Goal: Information Seeking & Learning: Learn about a topic

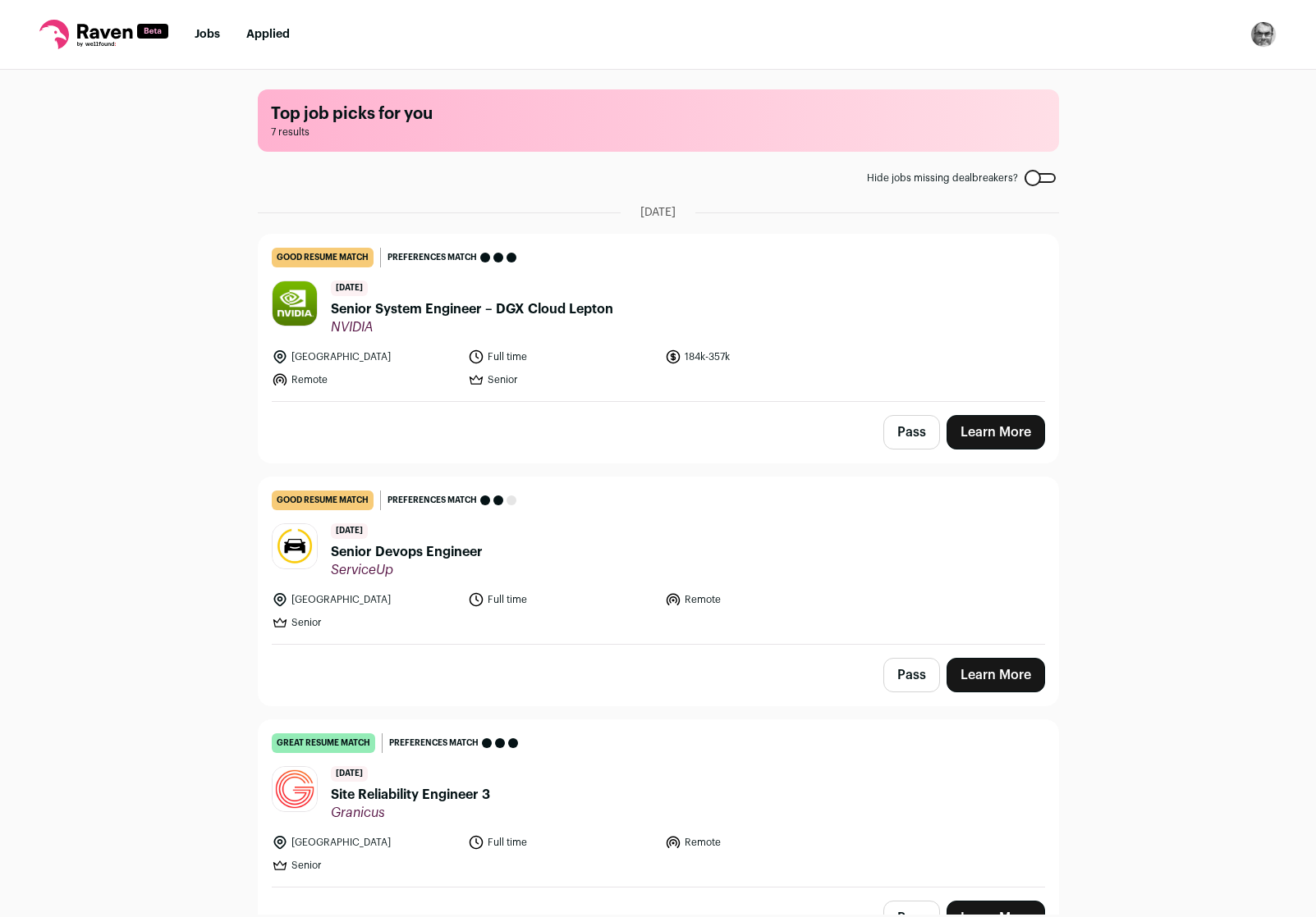
click at [1136, 277] on div "Top job picks for you 7 results Hide jobs missing dealbreakers? August 18th, 20…" at bounding box center [658, 492] width 1316 height 845
click at [121, 342] on div "Top job picks for you 7 results Hide jobs missing dealbreakers? [DATE] good res…" at bounding box center [658, 492] width 1316 height 845
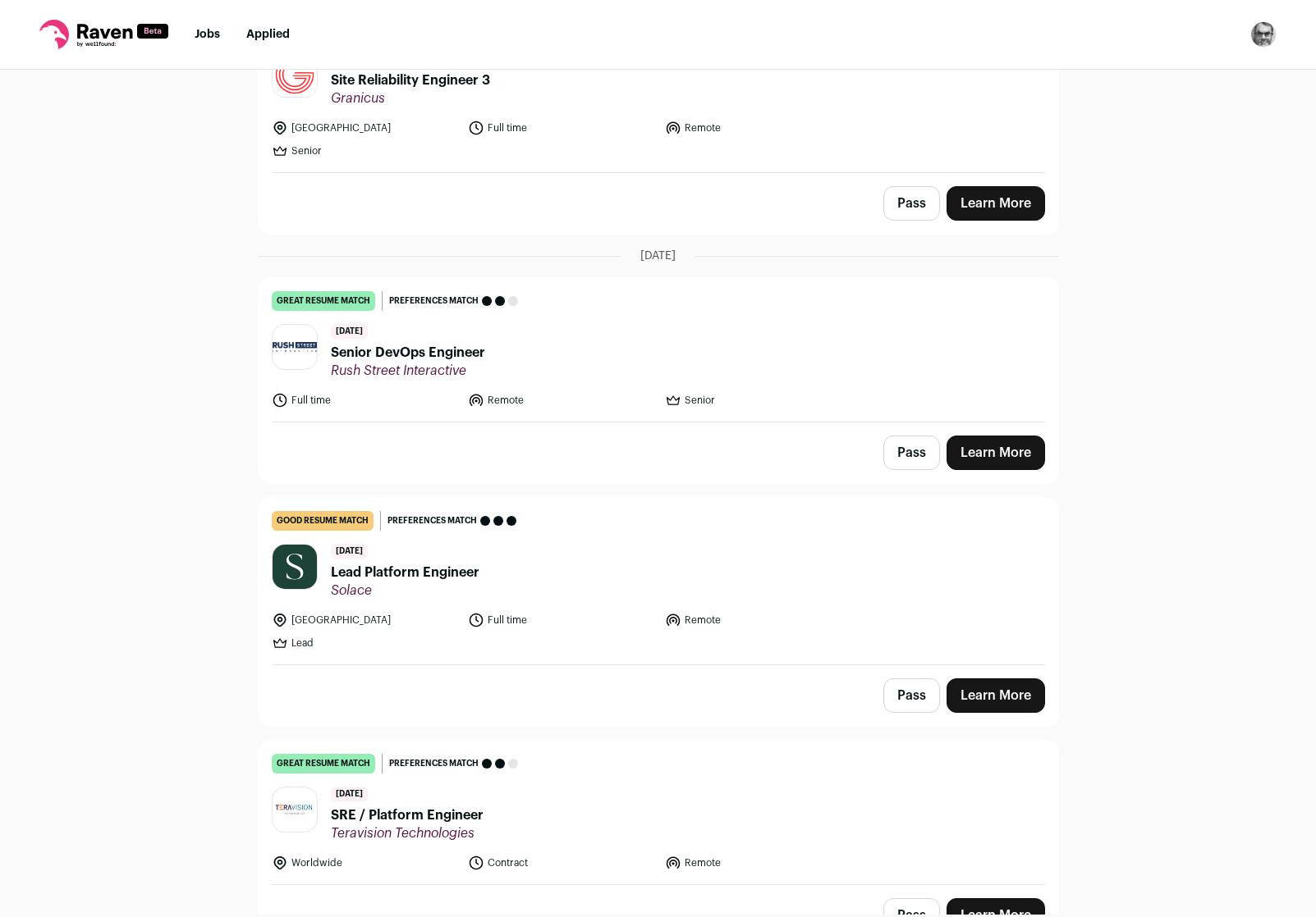
scroll to position [706, 0]
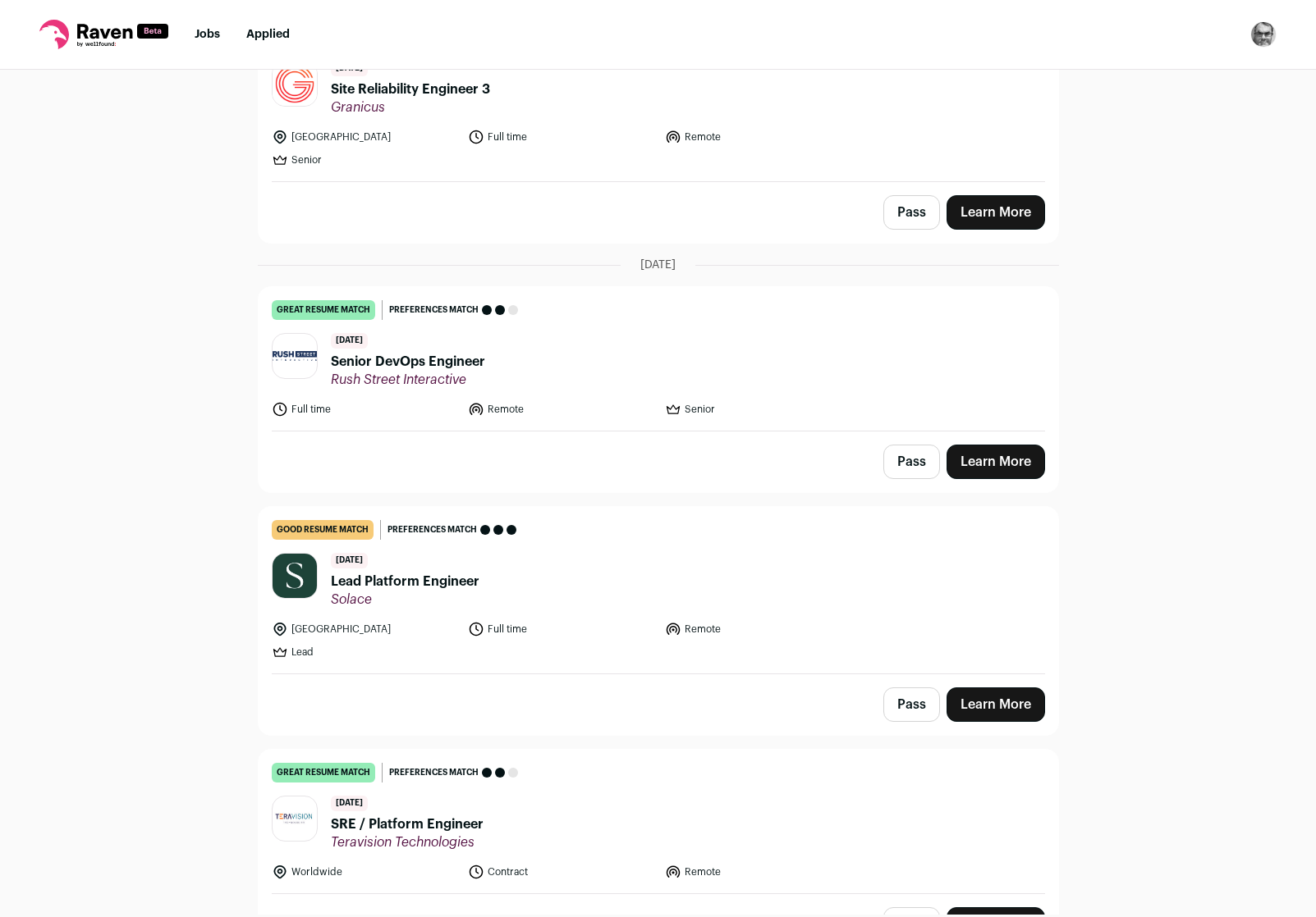
click at [425, 580] on span "Lead Platform Engineer" at bounding box center [404, 582] width 148 height 20
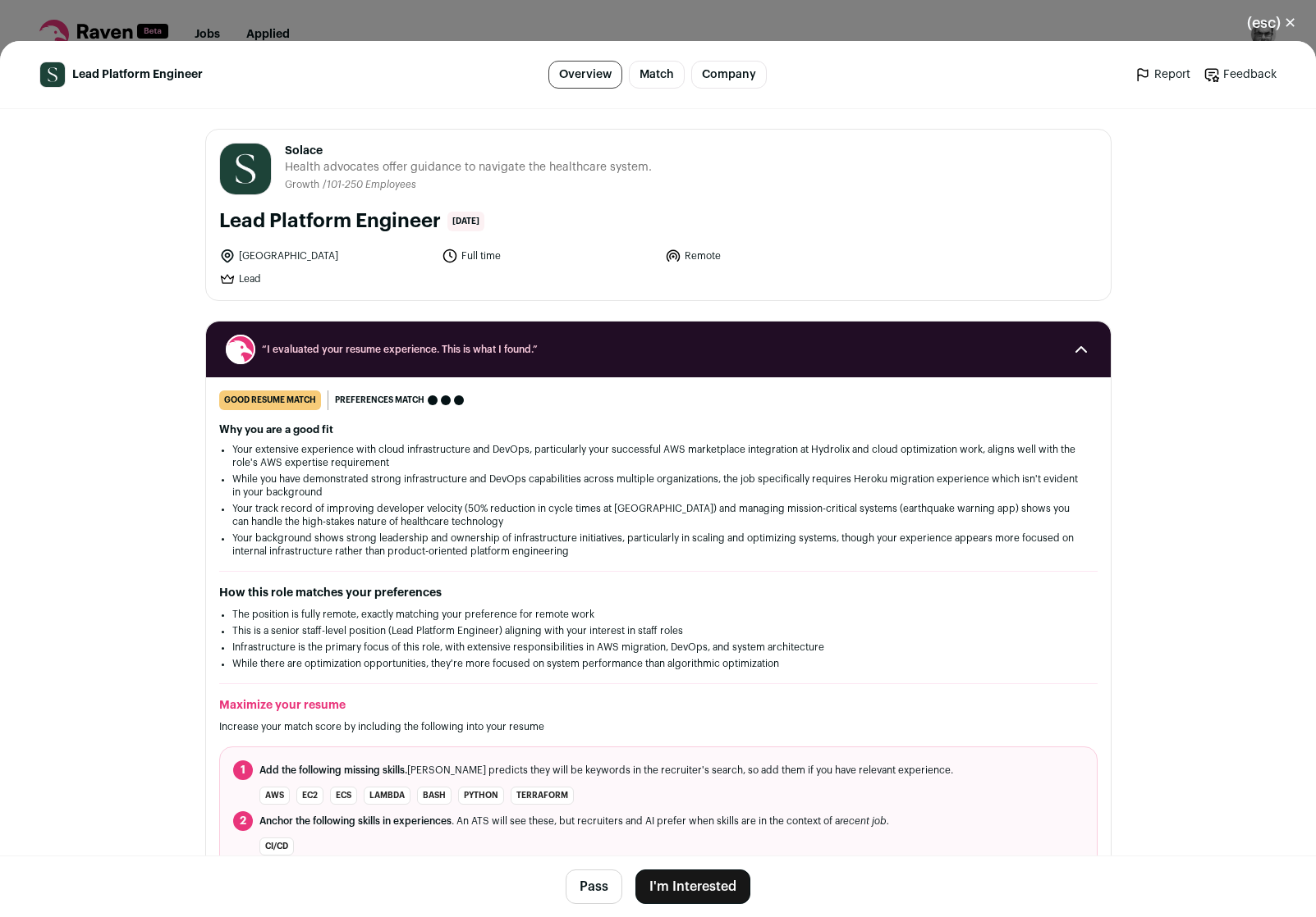
click at [1093, 638] on div "How this role matches your preferences The position is fully remote, exactly ma…" at bounding box center [658, 628] width 878 height 85
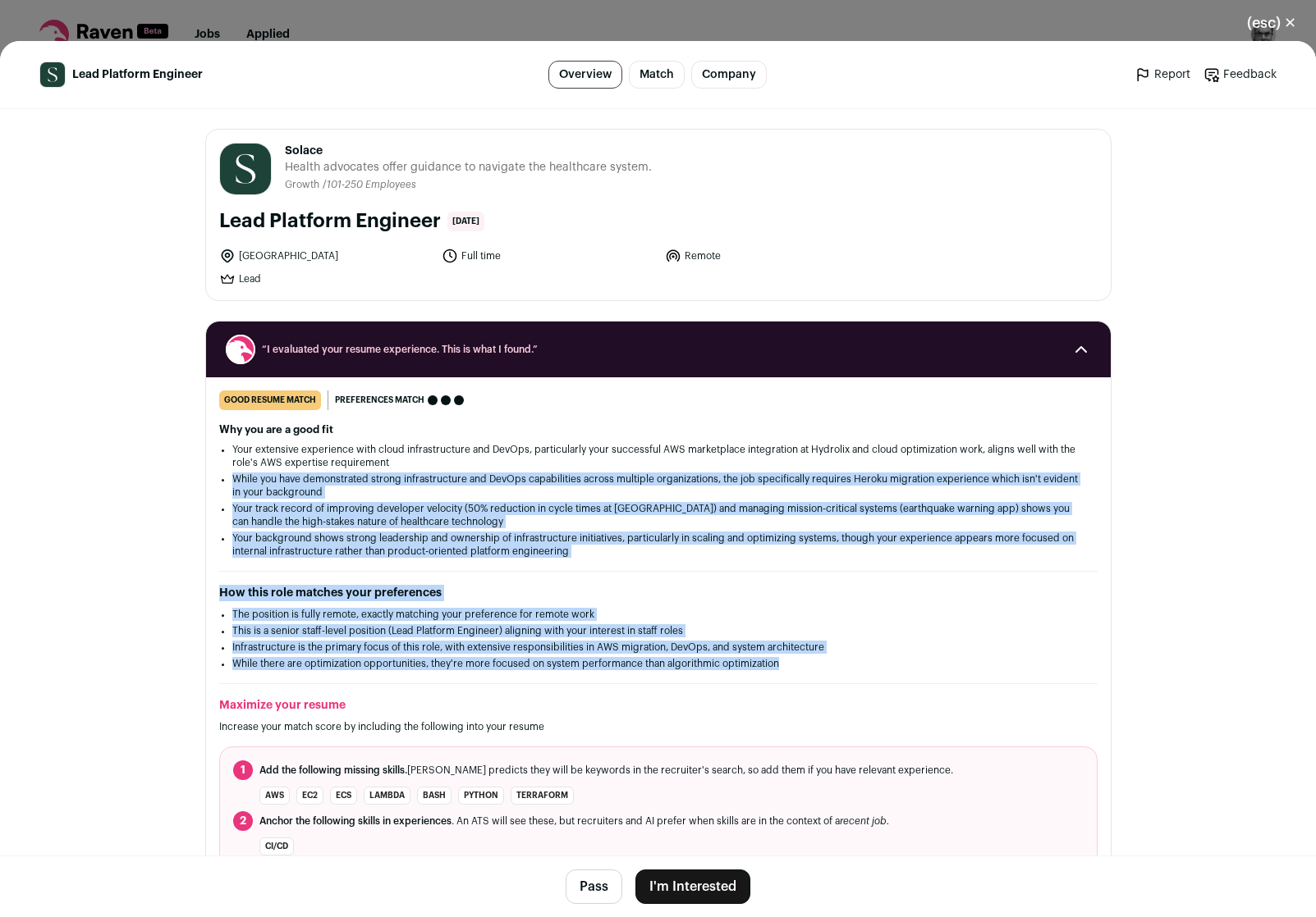
drag, startPoint x: 833, startPoint y: 676, endPoint x: 845, endPoint y: 459, distance: 217.3
click at [845, 462] on div "good resume match You meet the must-have requirements but are missing some nice…" at bounding box center [658, 660] width 905 height 540
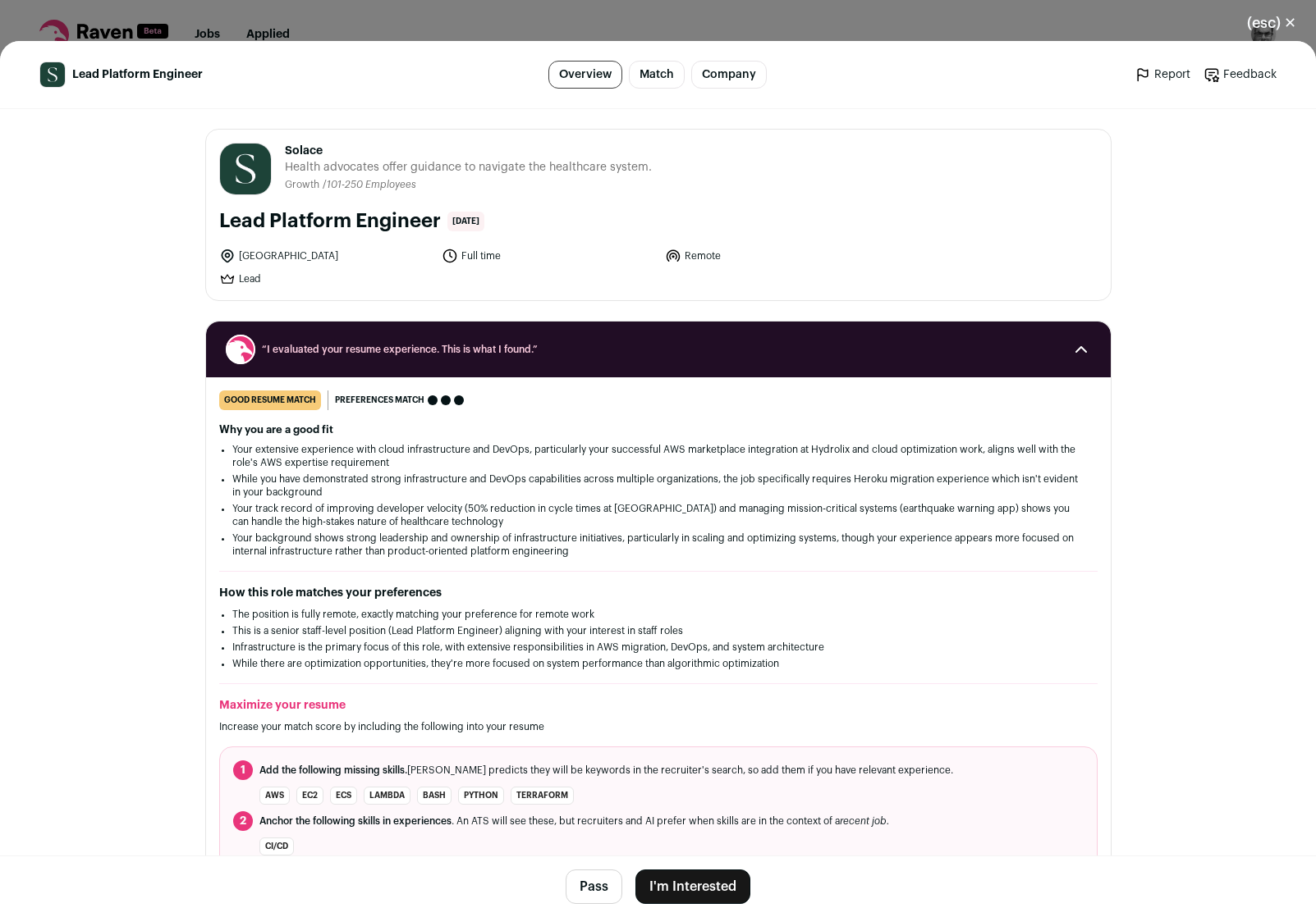
click at [845, 459] on li "Your extensive experience with cloud infrastructure and DevOps, particularly yo…" at bounding box center [658, 456] width 852 height 26
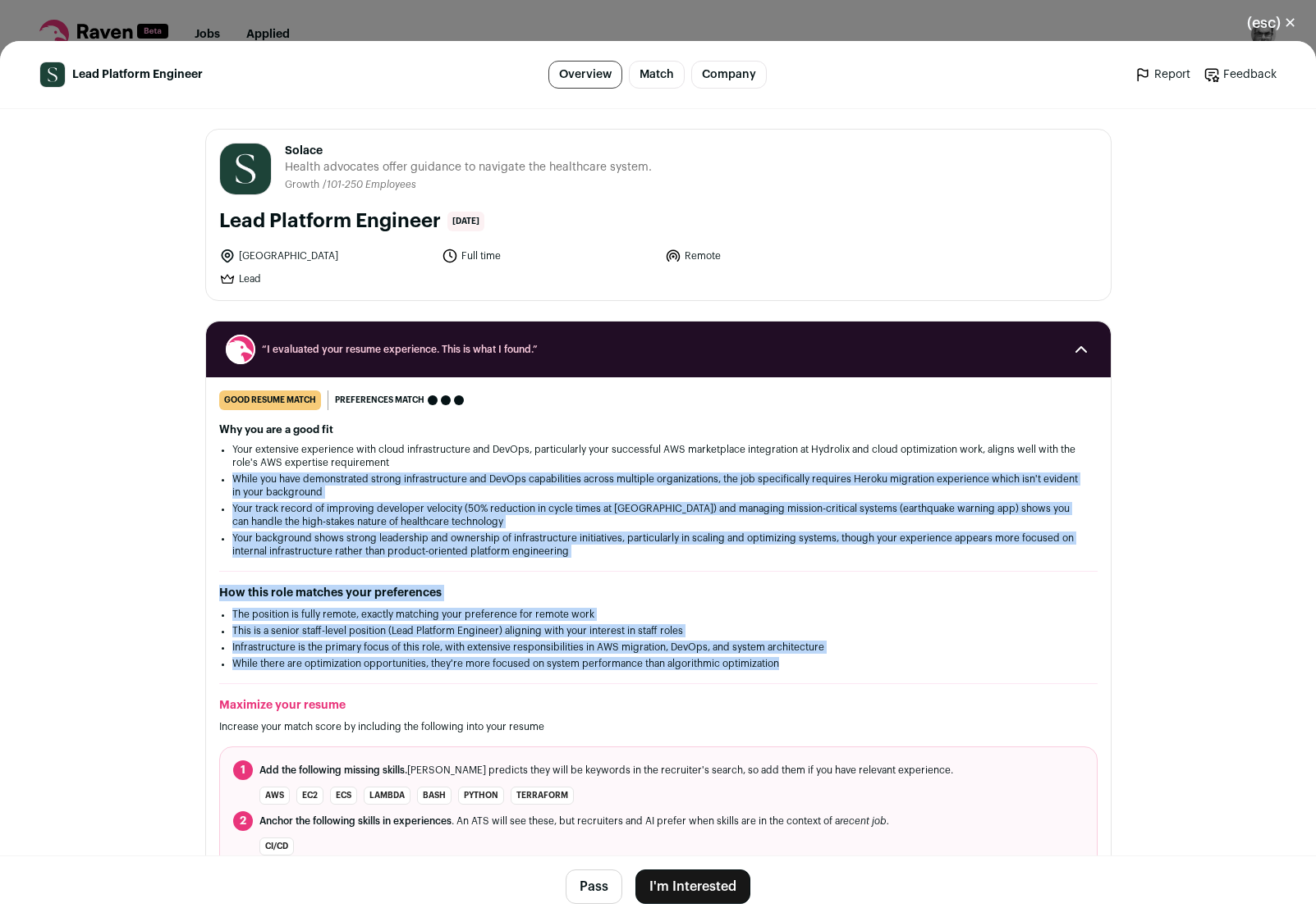
drag, startPoint x: 845, startPoint y: 459, endPoint x: 842, endPoint y: 683, distance: 224.0
click at [842, 684] on div "good resume match You meet the must-have requirements but are missing some nice…" at bounding box center [658, 660] width 905 height 540
click at [842, 683] on div "good resume match You meet the must-have requirements but are missing some nice…" at bounding box center [658, 660] width 905 height 540
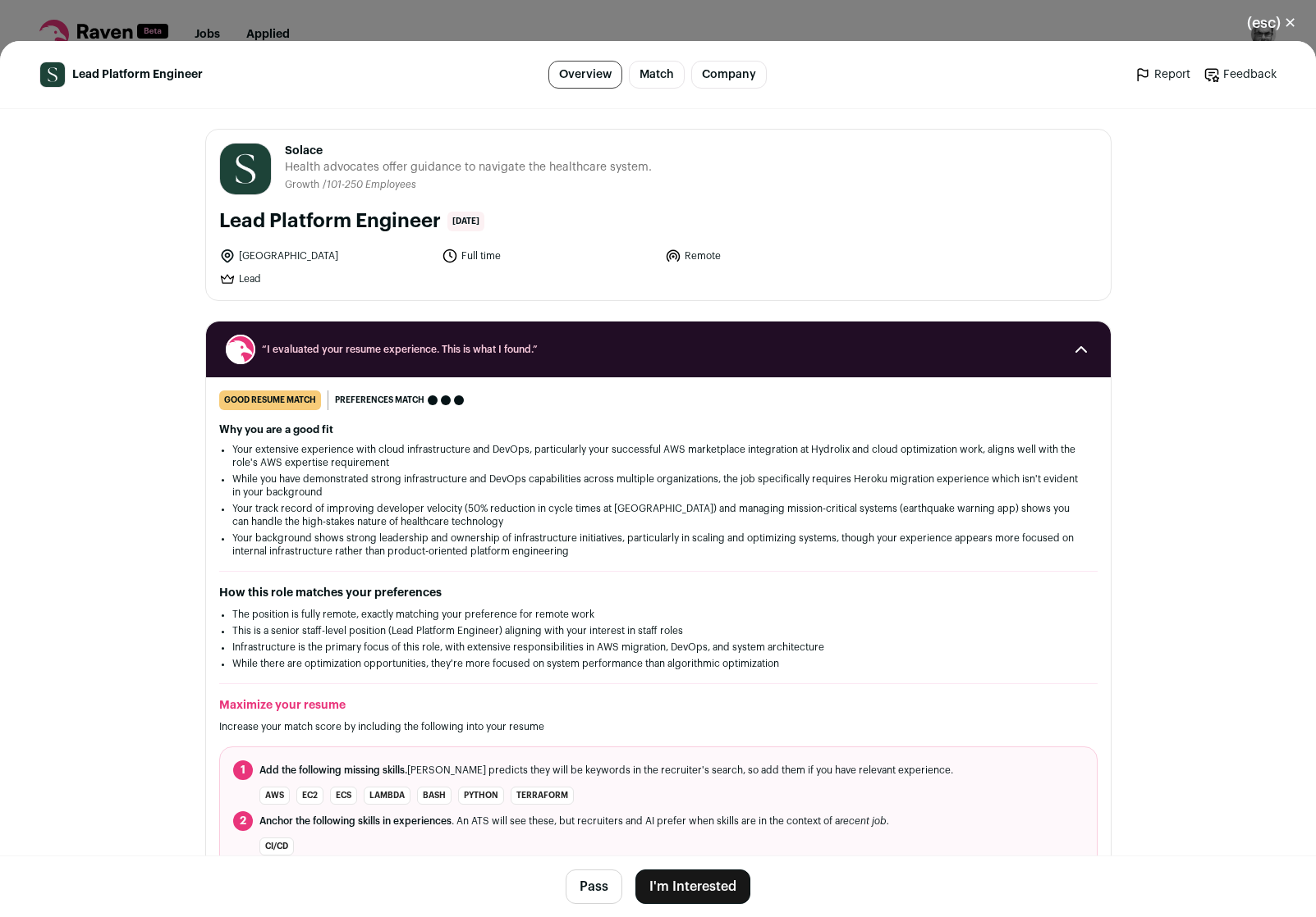
drag, startPoint x: 793, startPoint y: 482, endPoint x: 823, endPoint y: 294, distance: 190.4
click at [823, 321] on section "“I evaluated your resume experience. This is what I found.” good resume match Y…" at bounding box center [658, 632] width 906 height 624
click at [823, 294] on div "Solace [DOMAIN_NAME] Public / Private Private Valuation $300M Company size 101-…" at bounding box center [658, 215] width 905 height 171
click at [1184, 236] on main "Lead Platform Engineer Overview Match Company Report Feedback Report Feedback S…" at bounding box center [658, 480] width 1316 height 877
click at [1274, 18] on button "(esc) ✕" at bounding box center [1271, 23] width 89 height 36
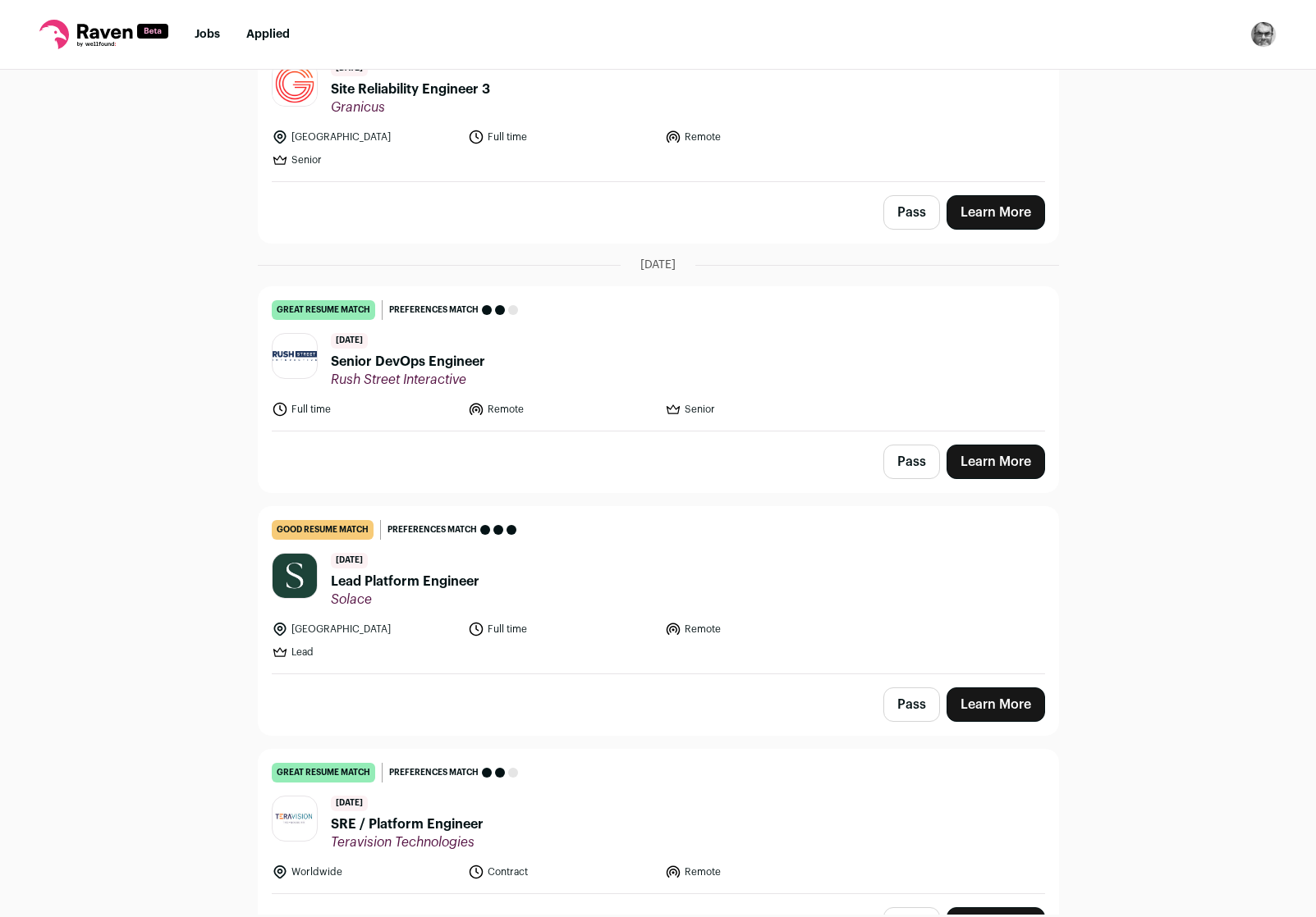
click at [110, 630] on div "Top job picks for you 7 results Hide jobs missing dealbreakers? [DATE] good res…" at bounding box center [658, 492] width 1316 height 845
